Goal: Information Seeking & Learning: Check status

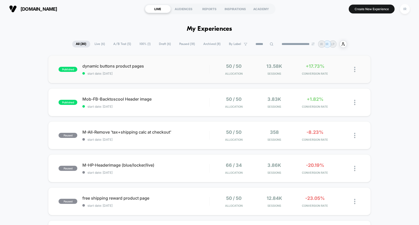
click at [225, 75] on div "published dynamic buttons product pages start date: [DATE] 50 / 50 Allocation 1…" at bounding box center [209, 69] width 323 height 28
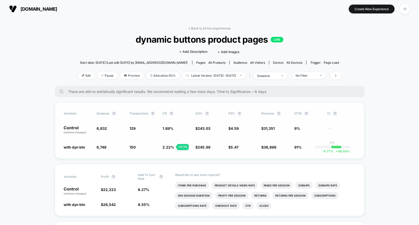
drag, startPoint x: 164, startPoint y: 124, endPoint x: 184, endPoint y: 142, distance: 27.5
click at [184, 142] on div "Variation Sessions ? Transactions ? CR ? AOV ? PSV ? Revenue ? OTW ? CI ? Contr…" at bounding box center [210, 130] width 310 height 56
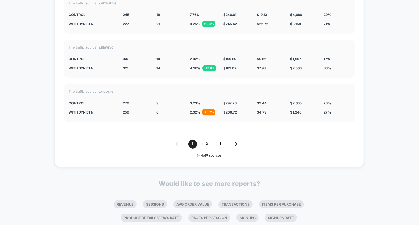
scroll to position [1164, 0]
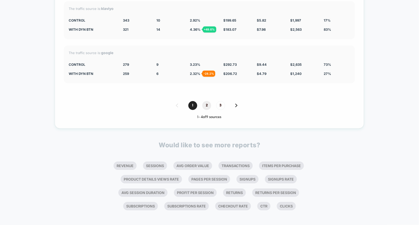
click at [207, 101] on span "2" at bounding box center [206, 105] width 9 height 9
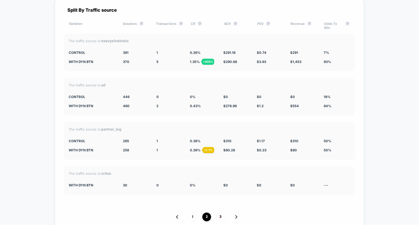
scroll to position [1059, 0]
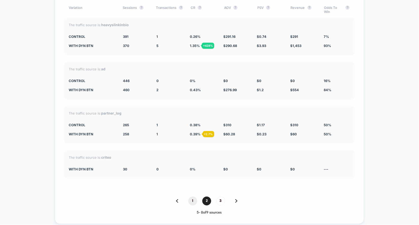
click at [194, 198] on span "1" at bounding box center [192, 200] width 9 height 9
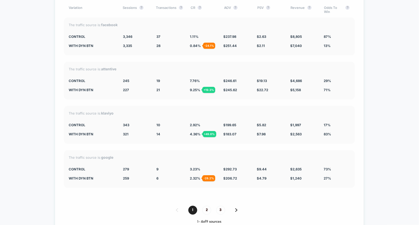
drag, startPoint x: 130, startPoint y: 36, endPoint x: 299, endPoint y: 48, distance: 170.0
click at [300, 48] on div "The traffic source is: facebook CONTROL 3,346 37 1.11 % $ 237.98 $ 2.63 $ 8,805…" at bounding box center [209, 36] width 291 height 38
click at [299, 48] on div "The traffic source is: facebook CONTROL 3,346 37 1.11 % $ 237.98 $ 2.63 $ 8,805…" at bounding box center [209, 36] width 291 height 38
drag, startPoint x: 301, startPoint y: 35, endPoint x: 301, endPoint y: 99, distance: 63.9
click at [301, 97] on div "Split By Traffic source Variation Sessions ? Transactions ? CR ? AOV ? PSV ? Re…" at bounding box center [209, 107] width 309 height 251
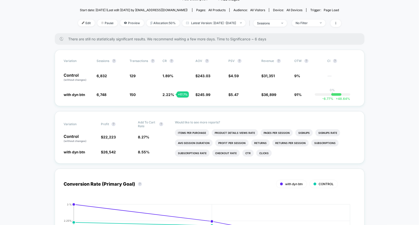
scroll to position [0, 0]
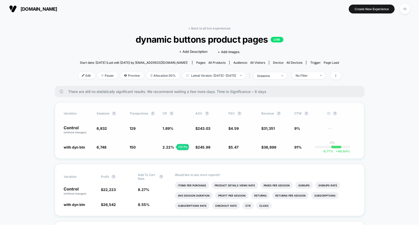
drag, startPoint x: 61, startPoint y: 126, endPoint x: 257, endPoint y: 144, distance: 197.1
click at [257, 144] on div "Variation Sessions ? Transactions ? CR ? AOV ? PSV ? Revenue ? OTW ? CI ? Contr…" at bounding box center [210, 130] width 310 height 56
drag, startPoint x: 264, startPoint y: 125, endPoint x: 278, endPoint y: 157, distance: 35.1
click at [278, 157] on div "Variation Sessions ? Transactions ? CR ? AOV ? PSV ? Revenue ? OTW ? CI ? Contr…" at bounding box center [210, 130] width 310 height 56
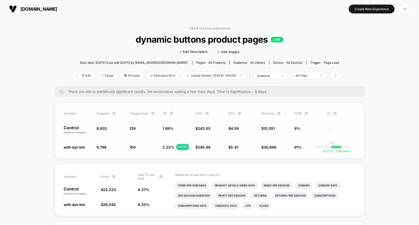
click at [278, 151] on div "Variation Sessions ? Transactions ? CR ? AOV ? PSV ? Revenue ? OTW ? CI ? Contr…" at bounding box center [210, 130] width 310 height 56
click at [201, 28] on link "< Back to all live experiences" at bounding box center [210, 28] width 42 height 4
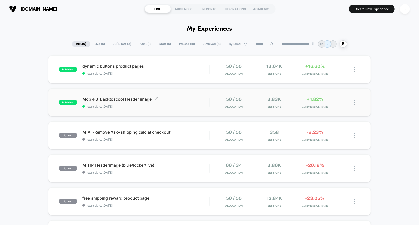
click at [207, 103] on div "Mob-FB-Backtoscool Header image Click to edit experience details Click to edit …" at bounding box center [145, 102] width 127 height 12
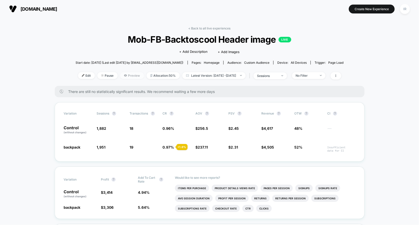
click at [120, 74] on span "Preview" at bounding box center [132, 75] width 24 height 7
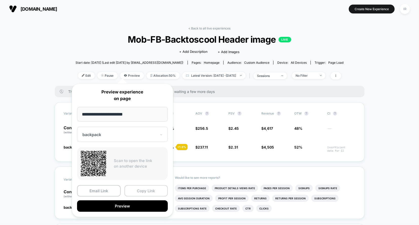
click at [142, 192] on button "Copy Link" at bounding box center [146, 190] width 44 height 11
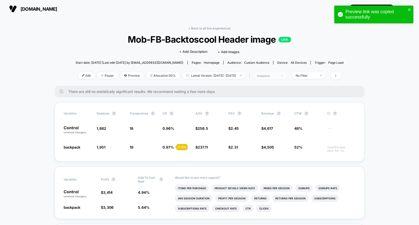
click at [287, 77] on span "sessions" at bounding box center [270, 75] width 33 height 7
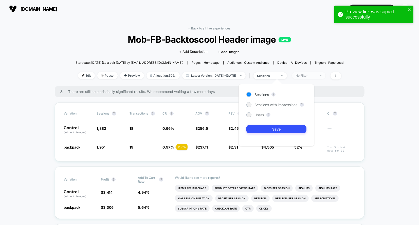
click at [315, 76] on div "No Filter" at bounding box center [306, 76] width 20 height 4
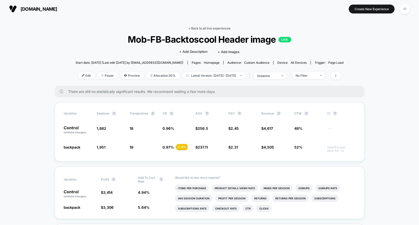
click at [198, 28] on link "< Back to all live experiences" at bounding box center [210, 28] width 42 height 4
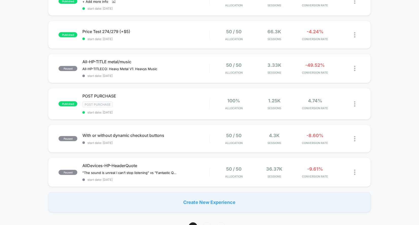
scroll to position [117, 0]
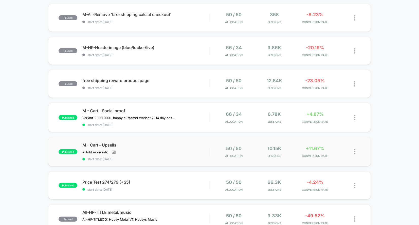
click at [213, 147] on div "50 / 50 Allocation 10.15k Sessions +11.67% CONVERSION RATE" at bounding box center [285, 152] width 151 height 12
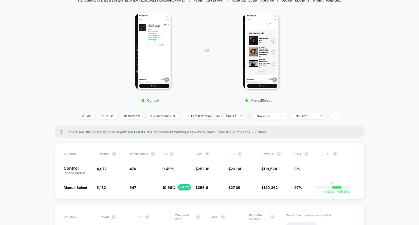
scroll to position [91, 0]
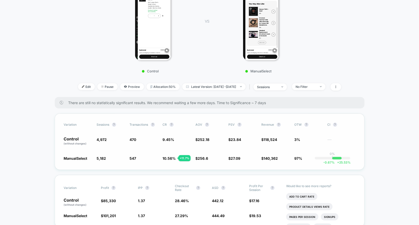
drag, startPoint x: 97, startPoint y: 138, endPoint x: 285, endPoint y: 163, distance: 189.8
click at [285, 163] on div "Variation Sessions ? Transactions ? CR ? AOV ? PSV ? Revenue ? OTW ? CI ? Contr…" at bounding box center [210, 141] width 310 height 56
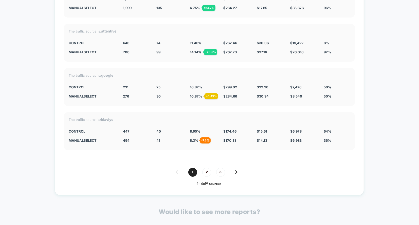
scroll to position [1875, 0]
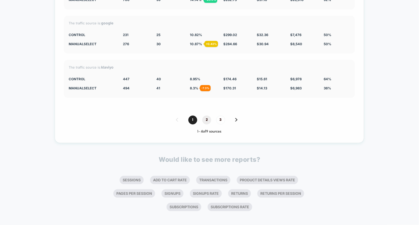
click at [208, 115] on span "2" at bounding box center [206, 119] width 9 height 9
click at [191, 115] on span "1" at bounding box center [192, 119] width 9 height 9
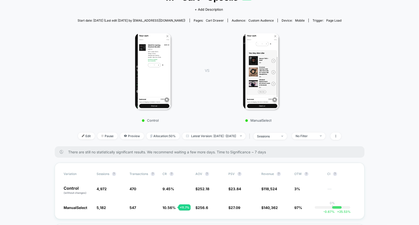
scroll to position [0, 0]
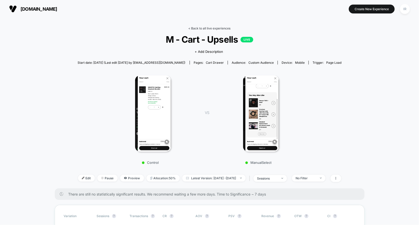
click at [206, 29] on link "< Back to all live experiences" at bounding box center [210, 28] width 42 height 4
